Goal: Complete application form: Complete application form

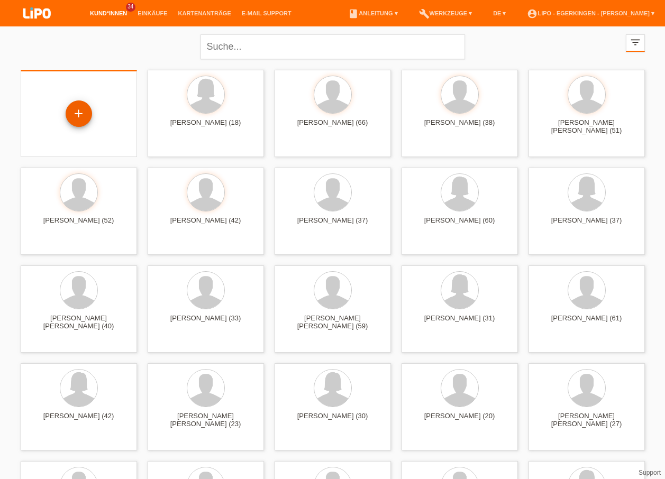
click at [81, 113] on div "+" at bounding box center [79, 114] width 26 height 26
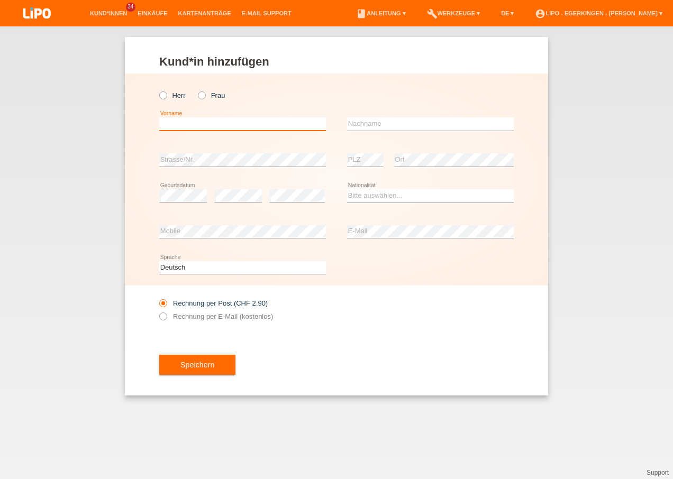
click at [193, 124] on input "text" at bounding box center [242, 123] width 167 height 13
type input "p"
type input "[PERSON_NAME]"
click at [487, 127] on input "text" at bounding box center [430, 123] width 167 height 13
type input "[PERSON_NAME]"
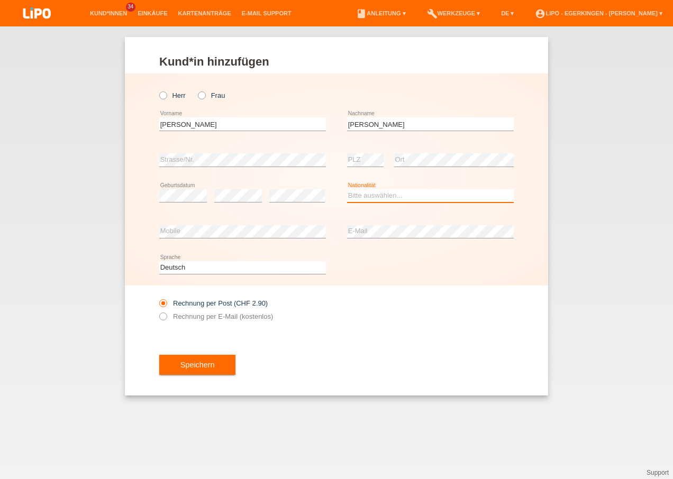
click at [406, 196] on select "Bitte auswählen... Schweiz Deutschland Liechtenstein Österreich ------------ Af…" at bounding box center [430, 195] width 167 height 13
select select "IT"
click at [347, 189] on select "Bitte auswählen... Schweiz Deutschland Liechtenstein Österreich ------------ Af…" at bounding box center [430, 195] width 167 height 13
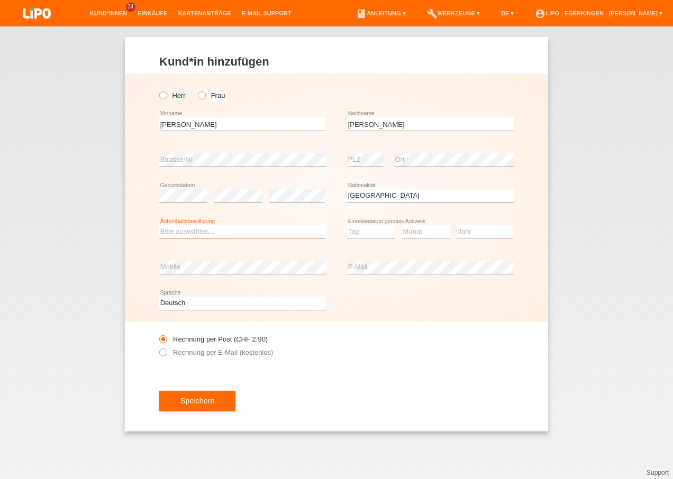
click at [180, 229] on select "Bitte auswählen... C B B - Flüchtlingsstatus Andere" at bounding box center [242, 231] width 167 height 13
select select "B"
click at [159, 225] on select "Bitte auswählen... C B B - Flüchtlingsstatus Andere" at bounding box center [242, 231] width 167 height 13
click at [367, 231] on select "Tag 01 02 03 04 05 06 07 08 09 10 11" at bounding box center [371, 231] width 48 height 13
select select "04"
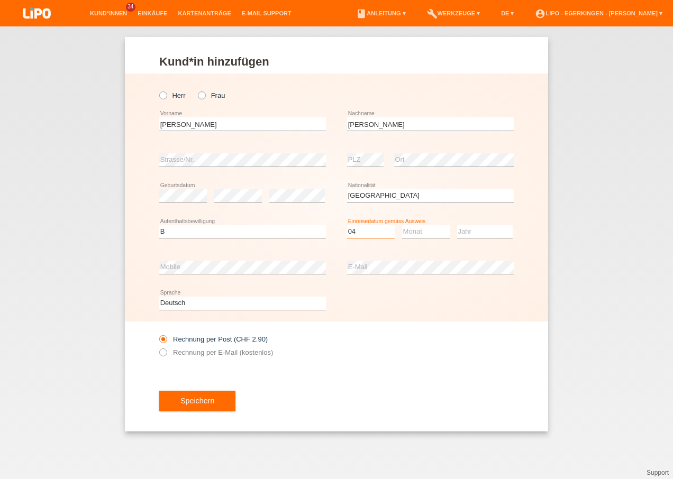
click at [347, 225] on select "Tag 01 02 03 04 05 06 07 08 09 10 11" at bounding box center [371, 231] width 48 height 13
click at [419, 227] on select "Monat 01 02 03 04 05 06 07 08 09 10 11" at bounding box center [426, 231] width 48 height 13
select select "04"
click at [402, 225] on select "Monat 01 02 03 04 05 06 07 08 09 10 11" at bounding box center [426, 231] width 48 height 13
click at [488, 228] on select "Jahr 2025 2024 2023 2022 2021 2020 2019 2018 2017 2016 2015 2014 2013 2012 2011…" at bounding box center [485, 231] width 56 height 13
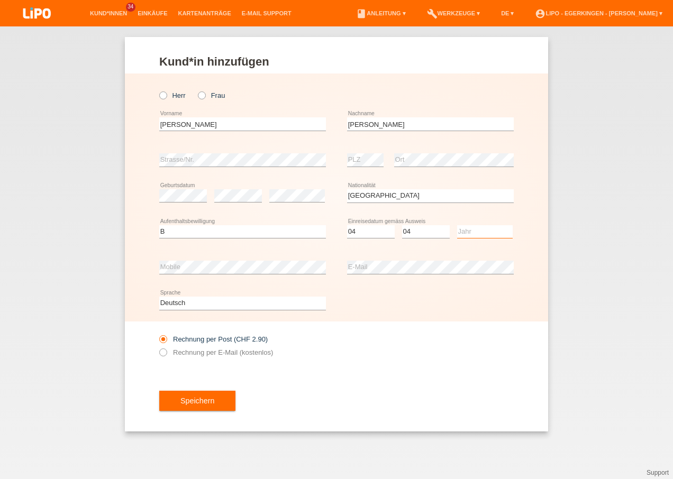
select select "2022"
click at [457, 225] on select "Jahr 2025 2024 2023 2022 2021 2020 2019 2018 2017 2016 2015 2014 2013 2012 2011…" at bounding box center [485, 231] width 56 height 13
click at [158, 90] on icon at bounding box center [158, 90] width 0 height 0
click at [163, 94] on input "Herr" at bounding box center [162, 95] width 7 height 7
radio input "true"
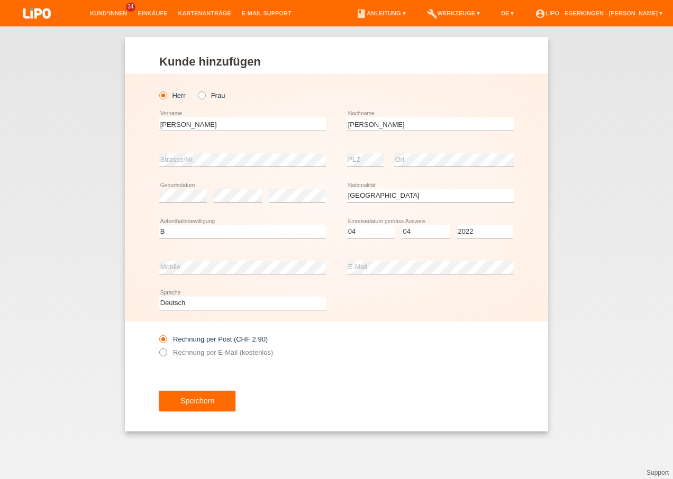
click at [168, 350] on label "Rechnung per E-Mail (kostenlos)" at bounding box center [216, 353] width 114 height 8
click at [158, 347] on icon at bounding box center [158, 347] width 0 height 0
click at [165, 354] on input "Rechnung per E-Mail (kostenlos)" at bounding box center [162, 355] width 7 height 13
radio input "true"
click at [186, 397] on span "Speichern" at bounding box center [197, 401] width 34 height 8
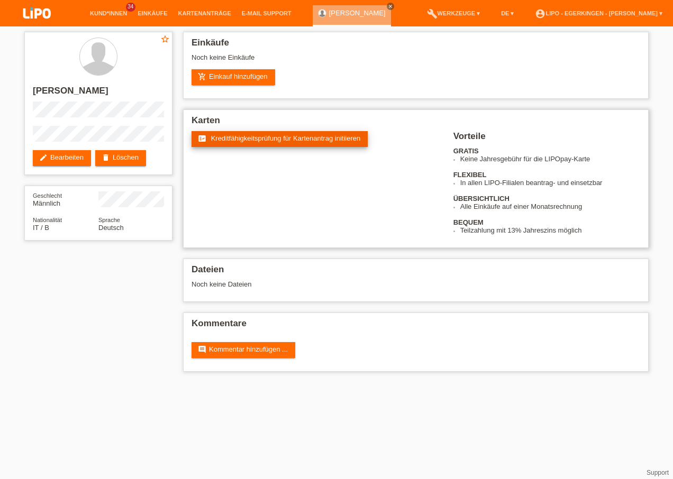
click at [327, 139] on span "Kreditfähigkeitsprüfung für Kartenantrag initiieren" at bounding box center [286, 138] width 150 height 8
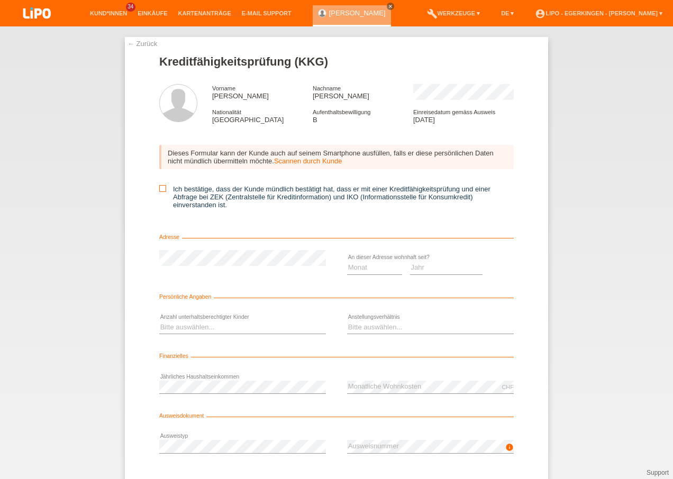
click at [163, 188] on label "Ich bestätige, dass der Kunde mündlich bestätigt hat, dass er mit einer Kreditf…" at bounding box center [336, 197] width 354 height 24
click at [163, 188] on input "Ich bestätige, dass der Kunde mündlich bestätigt hat, dass er mit einer Kreditf…" at bounding box center [162, 188] width 7 height 7
checkbox input "true"
click at [425, 269] on select "Jahr 2025 2024 2023 2022 2021 2020 2019 2018 2017 2016 2015 2014 2013 2012 2011…" at bounding box center [446, 267] width 73 height 13
select select "2022"
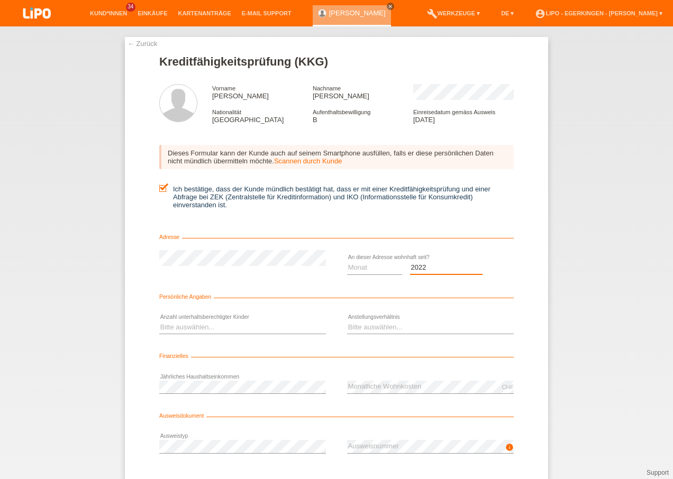
click at [410, 261] on select "Jahr 2025 2024 2023 2022 2021 2020 2019 2018 2017 2016 2015 2014 2013 2012 2011…" at bounding box center [446, 267] width 73 height 13
click at [357, 265] on select "Monat 01 02 03 04 05 06 07 08 09 10" at bounding box center [374, 267] width 55 height 13
select select "04"
click at [347, 261] on select "Monat 01 02 03 04 05 06 07 08 09 10" at bounding box center [374, 267] width 55 height 13
click at [256, 325] on select "Bitte auswählen... 0 1 2 3 4 5 6 7 8 9" at bounding box center [242, 327] width 167 height 13
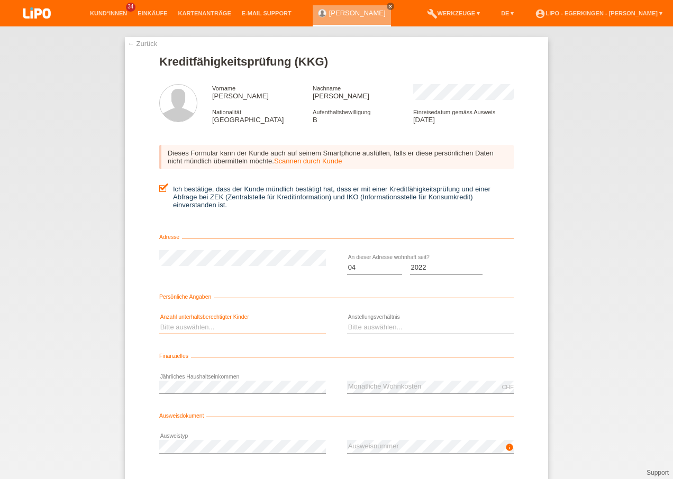
select select "2"
click at [159, 321] on select "Bitte auswählen... 0 1 2 3 4 5 6 7 8 9" at bounding box center [242, 327] width 167 height 13
click at [383, 327] on select "Bitte auswählen... Unbefristet Befristet Lehrling/Student Pensioniert Nicht arb…" at bounding box center [430, 327] width 167 height 13
select select "UNLIMITED"
click at [347, 321] on select "Bitte auswählen... Unbefristet Befristet Lehrling/Student Pensioniert Nicht arb…" at bounding box center [430, 327] width 167 height 13
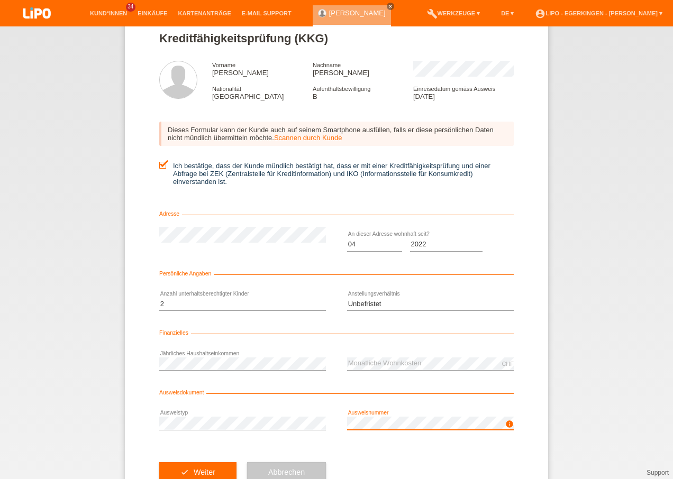
scroll to position [58, 0]
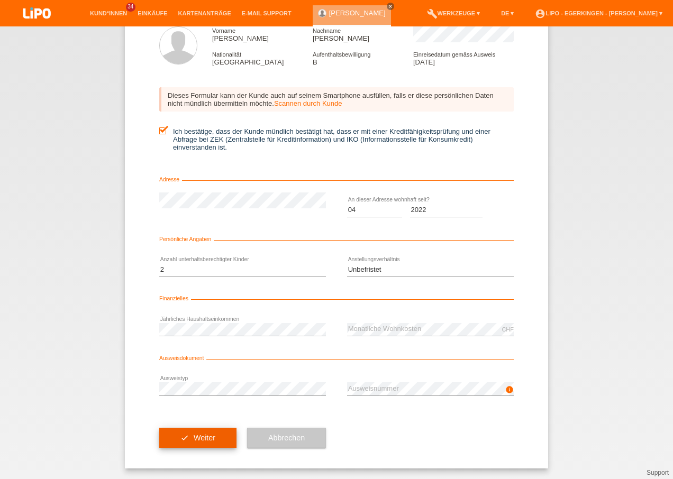
click at [222, 441] on button "check Weiter" at bounding box center [197, 438] width 77 height 20
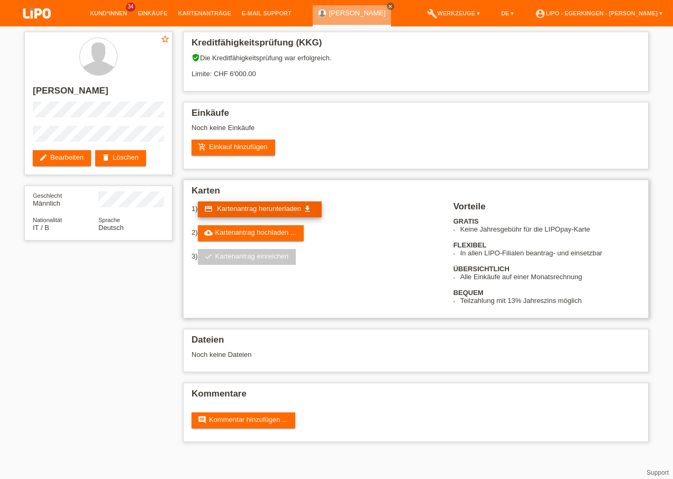
click at [280, 203] on link "credit_card Kartenantrag herunterladen get_app" at bounding box center [260, 210] width 124 height 16
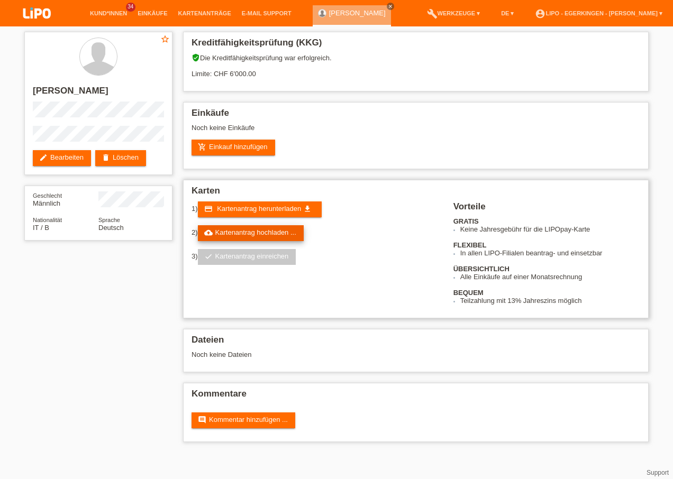
click at [226, 231] on link "cloud_upload Kartenantrag hochladen ..." at bounding box center [251, 233] width 106 height 16
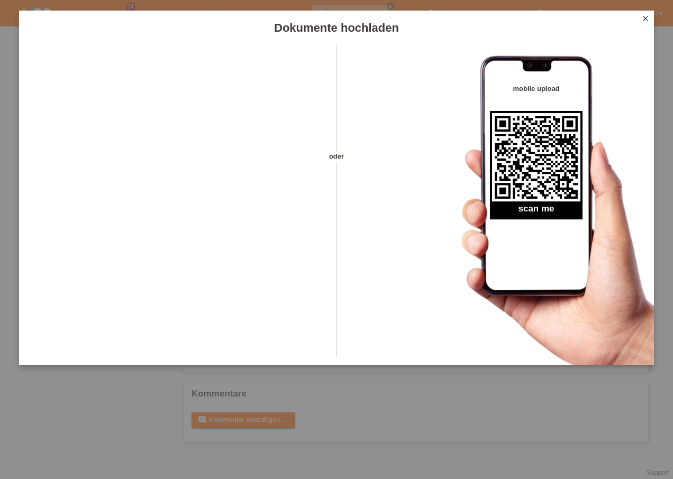
click at [645, 19] on icon "close" at bounding box center [645, 18] width 8 height 8
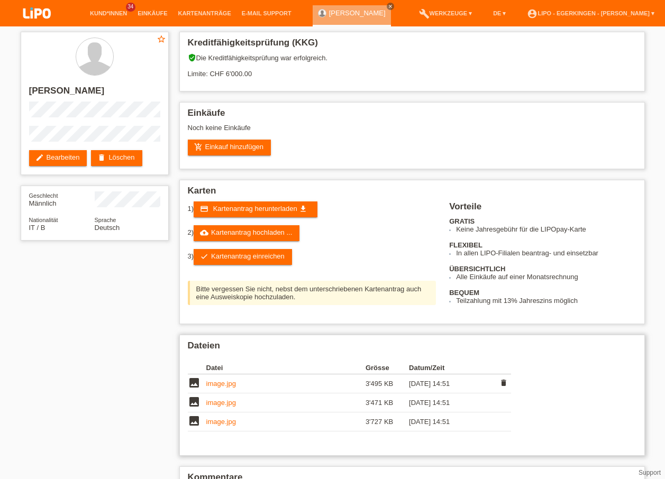
click at [217, 385] on link "image.jpg" at bounding box center [221, 384] width 30 height 8
click at [216, 403] on link "image.jpg" at bounding box center [221, 403] width 30 height 8
click at [225, 425] on link "image.jpg" at bounding box center [221, 422] width 30 height 8
click at [238, 259] on link "check Kartenantrag einreichen" at bounding box center [243, 257] width 98 height 16
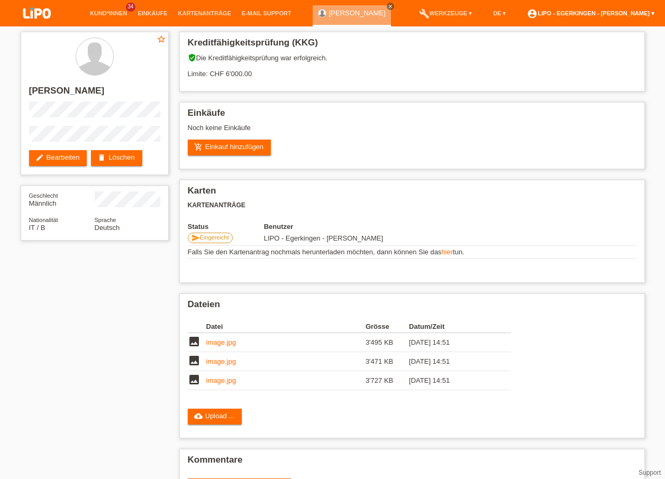
click at [593, 14] on link "account_circle LIPO - Egerkingen - [PERSON_NAME] ▾" at bounding box center [591, 13] width 138 height 6
click at [511, 55] on link "Logout" at bounding box center [507, 55] width 21 height 8
